Goal: Find specific page/section: Find specific page/section

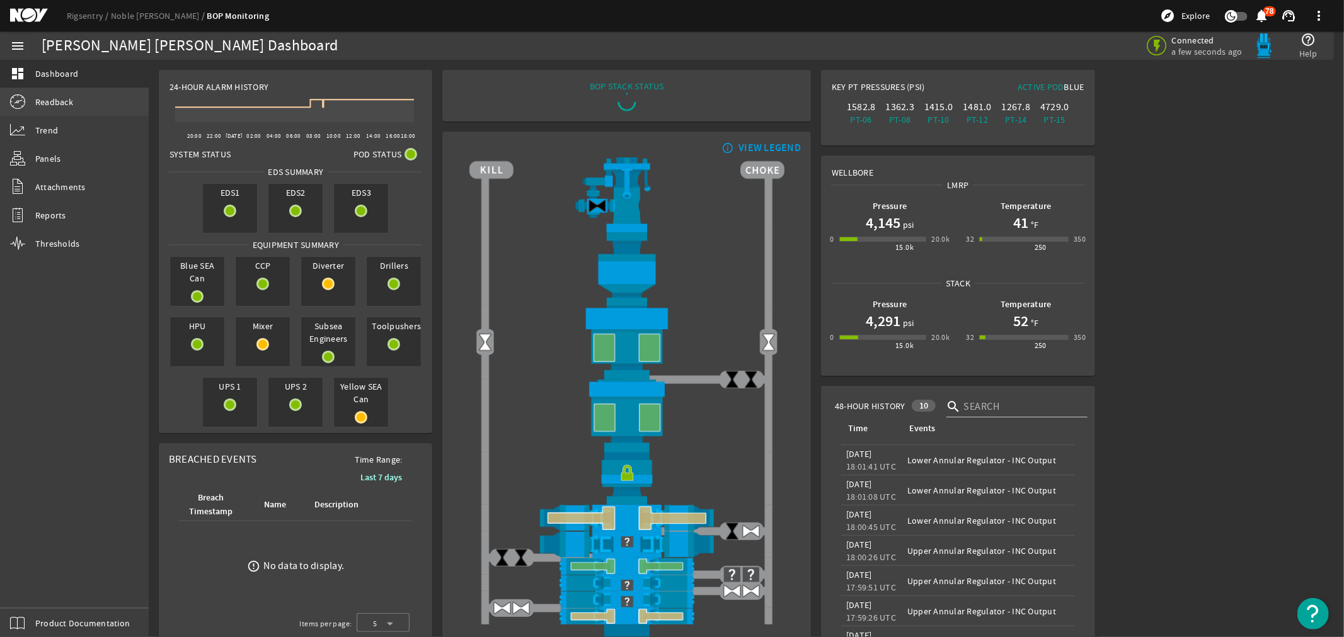
click at [52, 101] on span "Readback" at bounding box center [54, 102] width 38 height 13
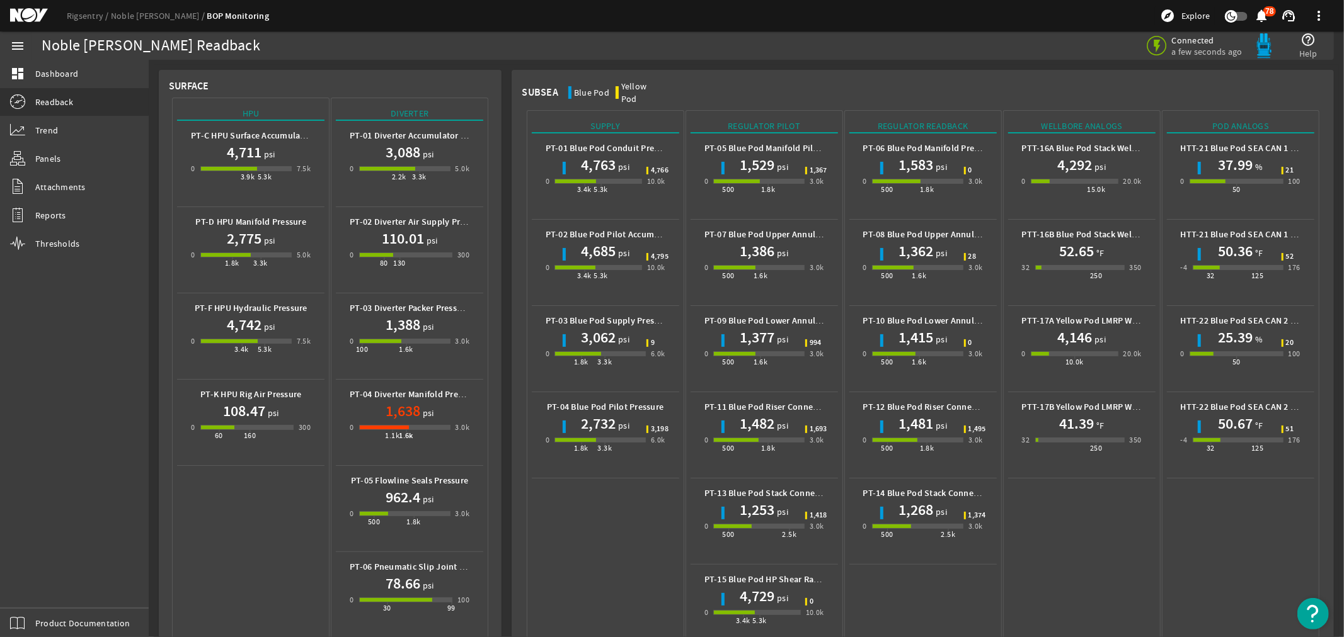
click at [31, 11] on mat-icon at bounding box center [38, 15] width 57 height 15
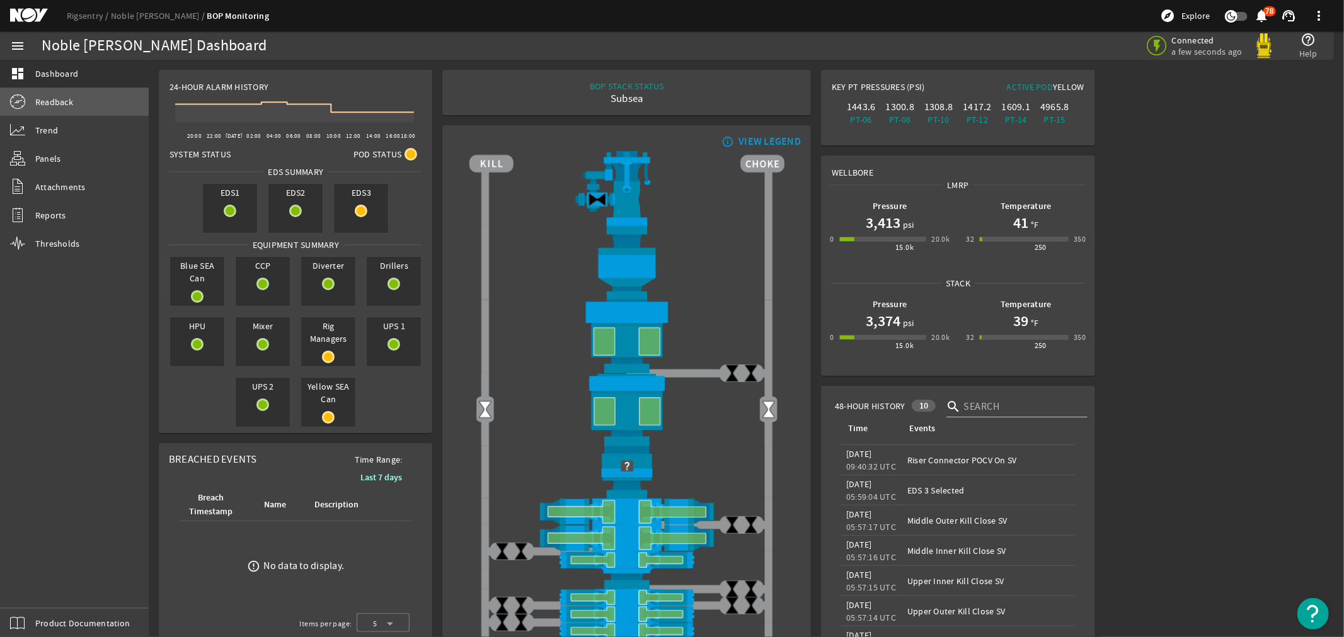
click at [48, 99] on span "Readback" at bounding box center [54, 102] width 38 height 13
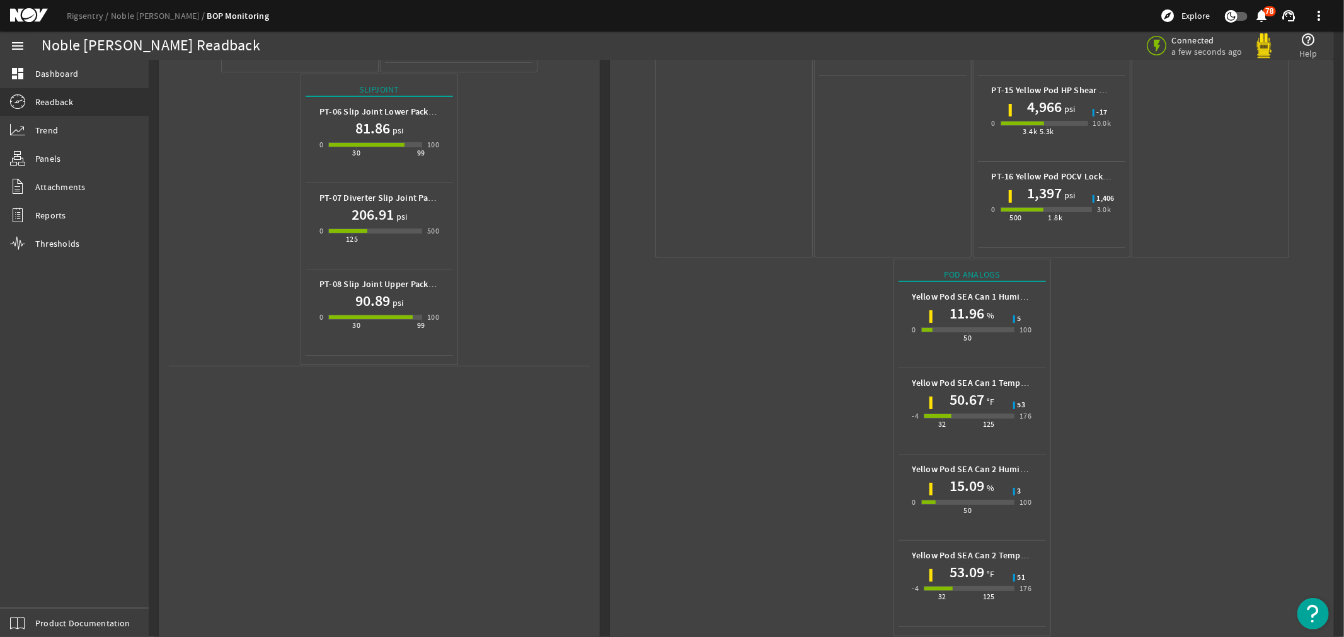
scroll to position [498, 0]
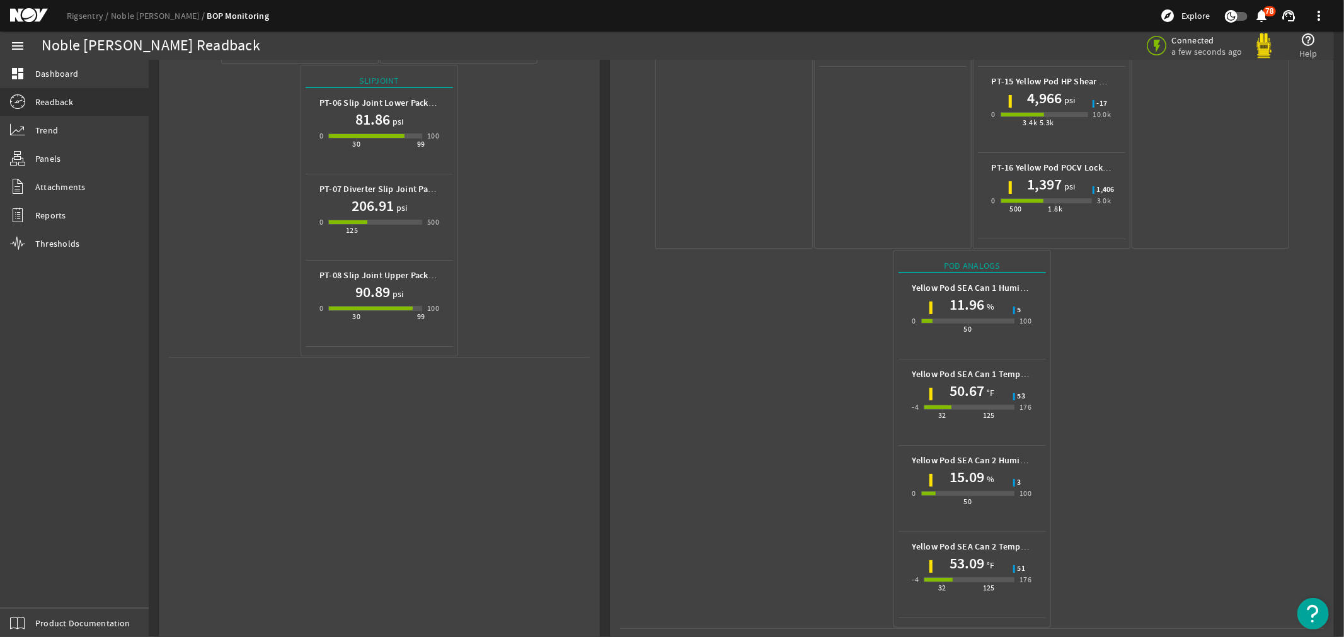
click at [28, 11] on mat-icon at bounding box center [38, 15] width 57 height 15
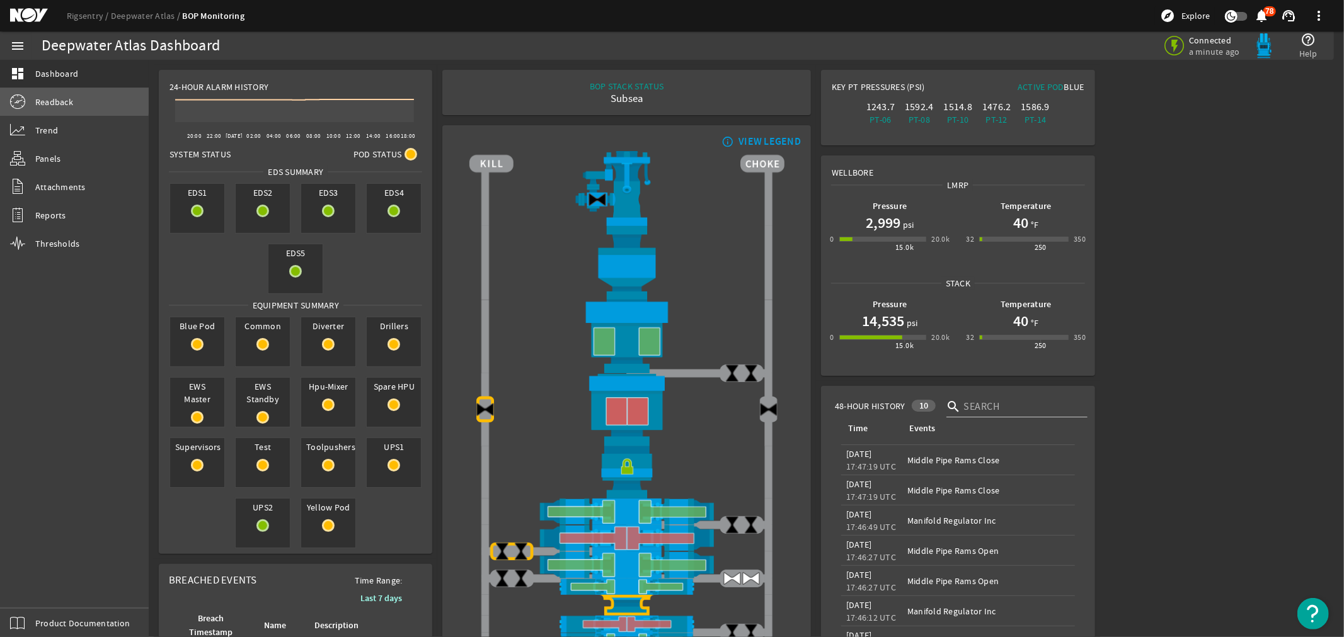
click at [45, 98] on span "Readback" at bounding box center [54, 102] width 38 height 13
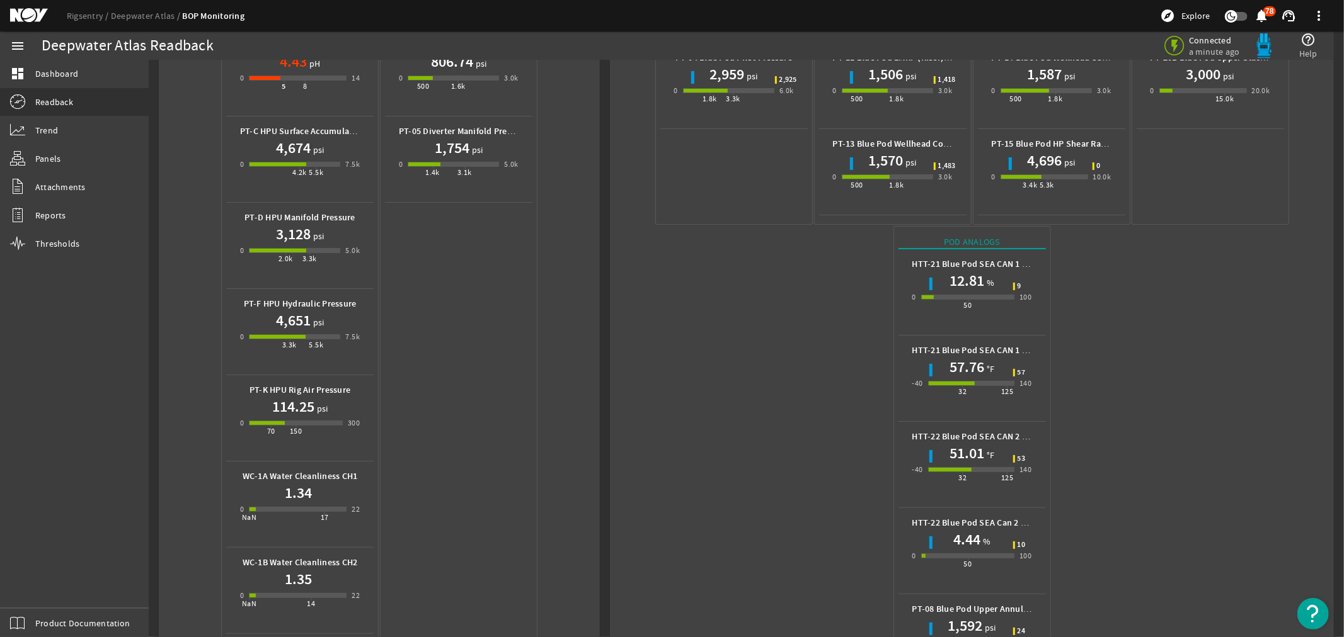
scroll to position [489, 0]
